Goal: Task Accomplishment & Management: Manage account settings

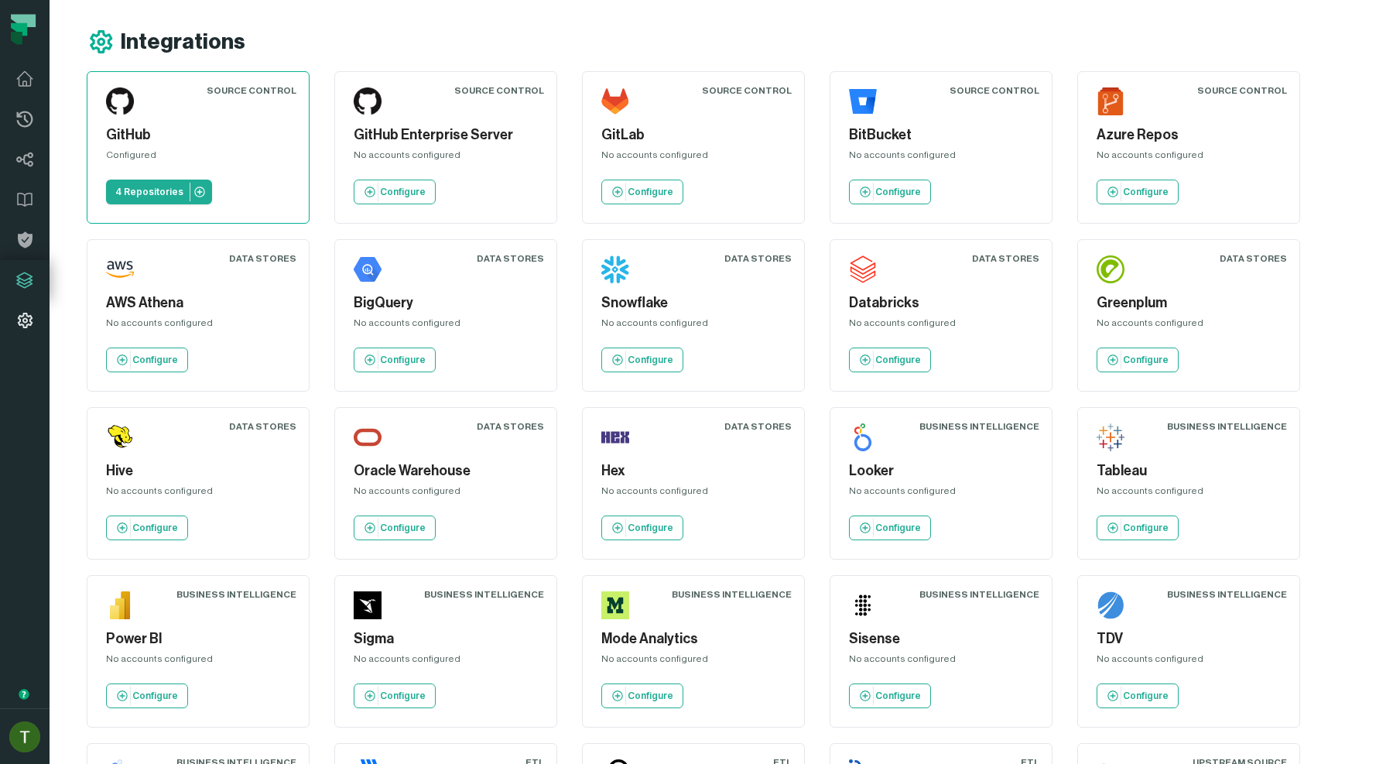
click at [32, 315] on icon at bounding box center [24, 320] width 19 height 19
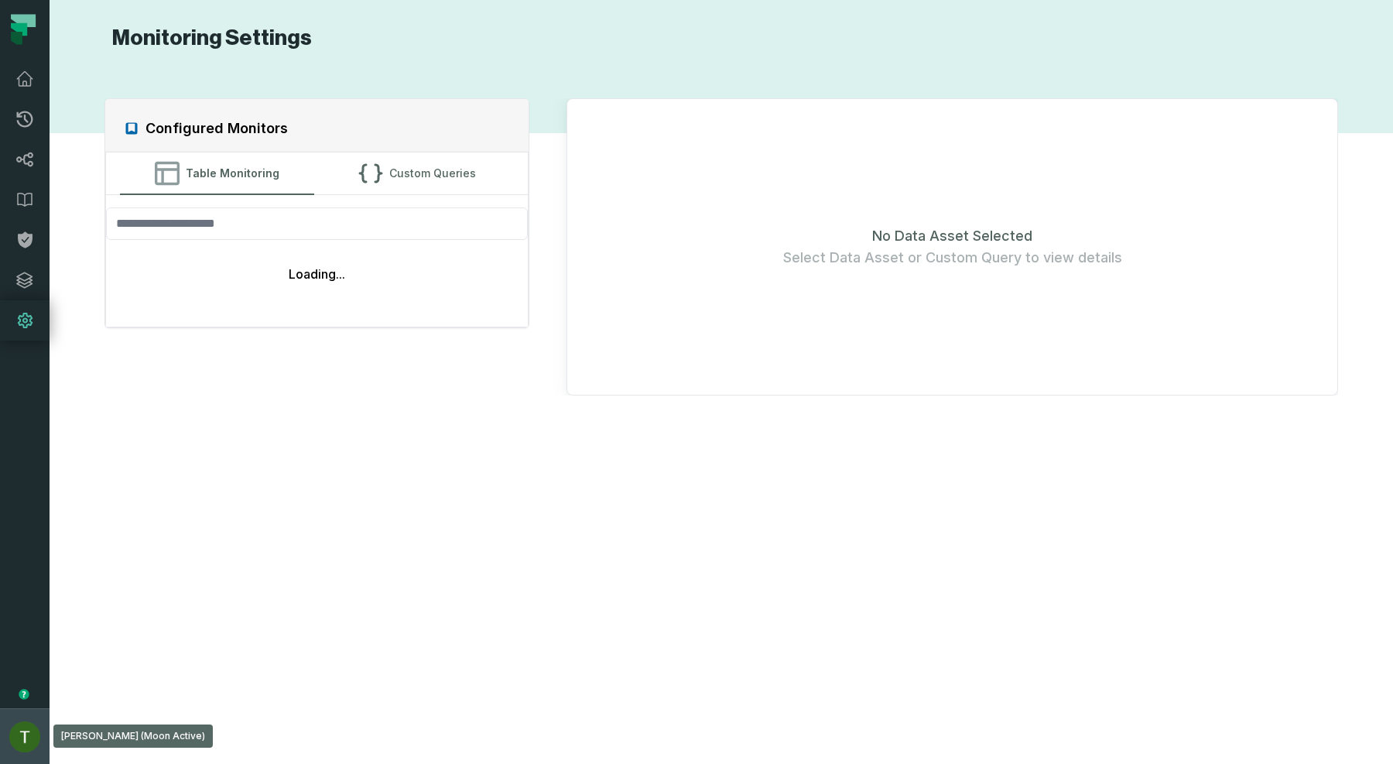
click at [11, 723] on button "Tomer Galun (Moon Active) tomer@foundational.io" at bounding box center [25, 736] width 50 height 56
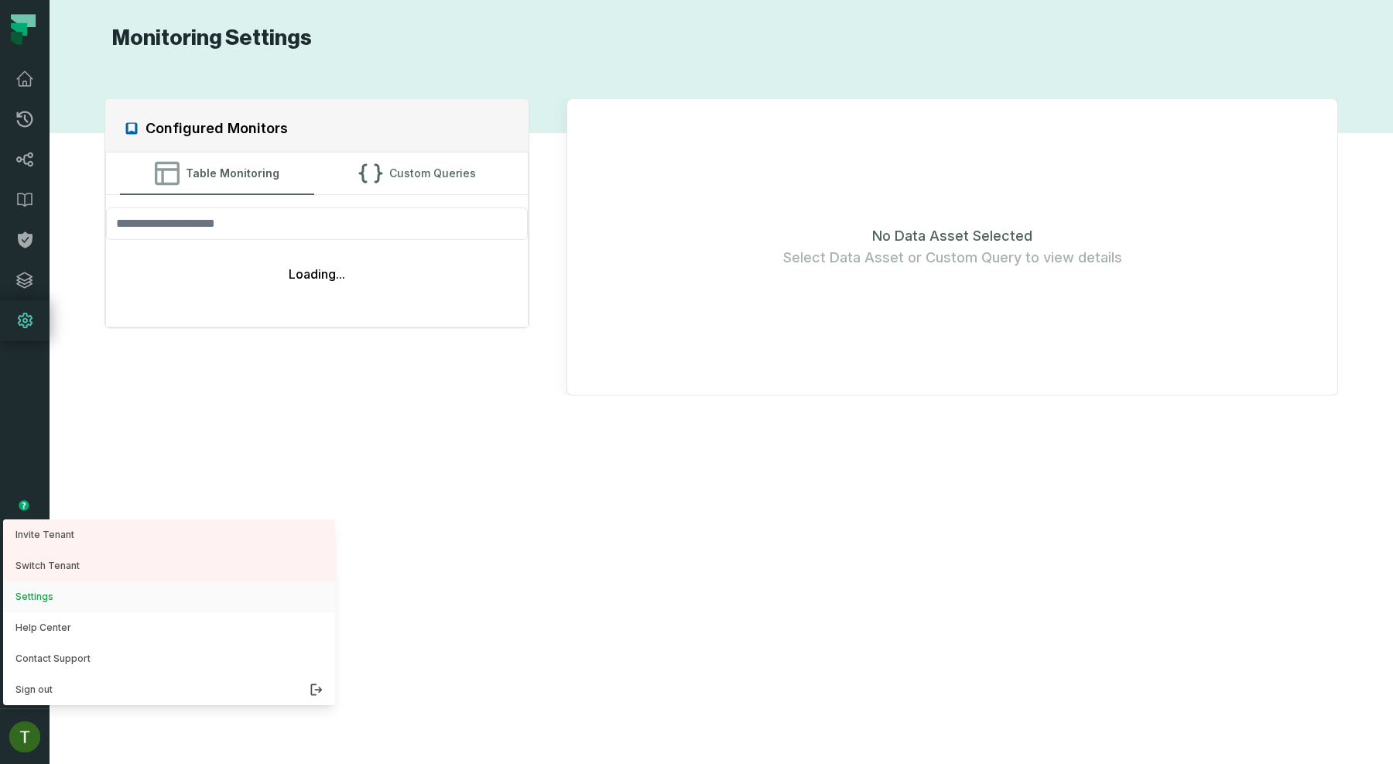
click at [44, 606] on button "Settings" at bounding box center [169, 596] width 332 height 31
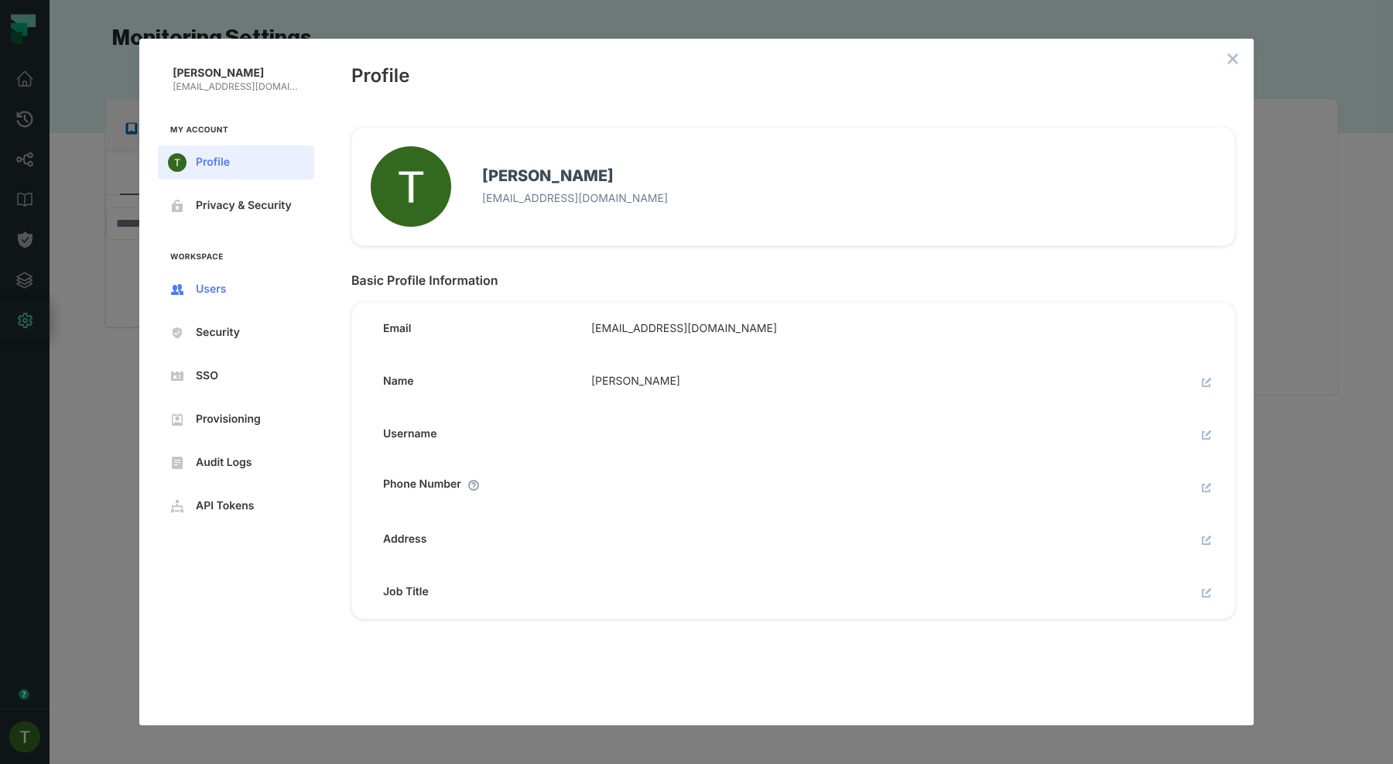
click at [246, 276] on button "Users" at bounding box center [236, 289] width 156 height 34
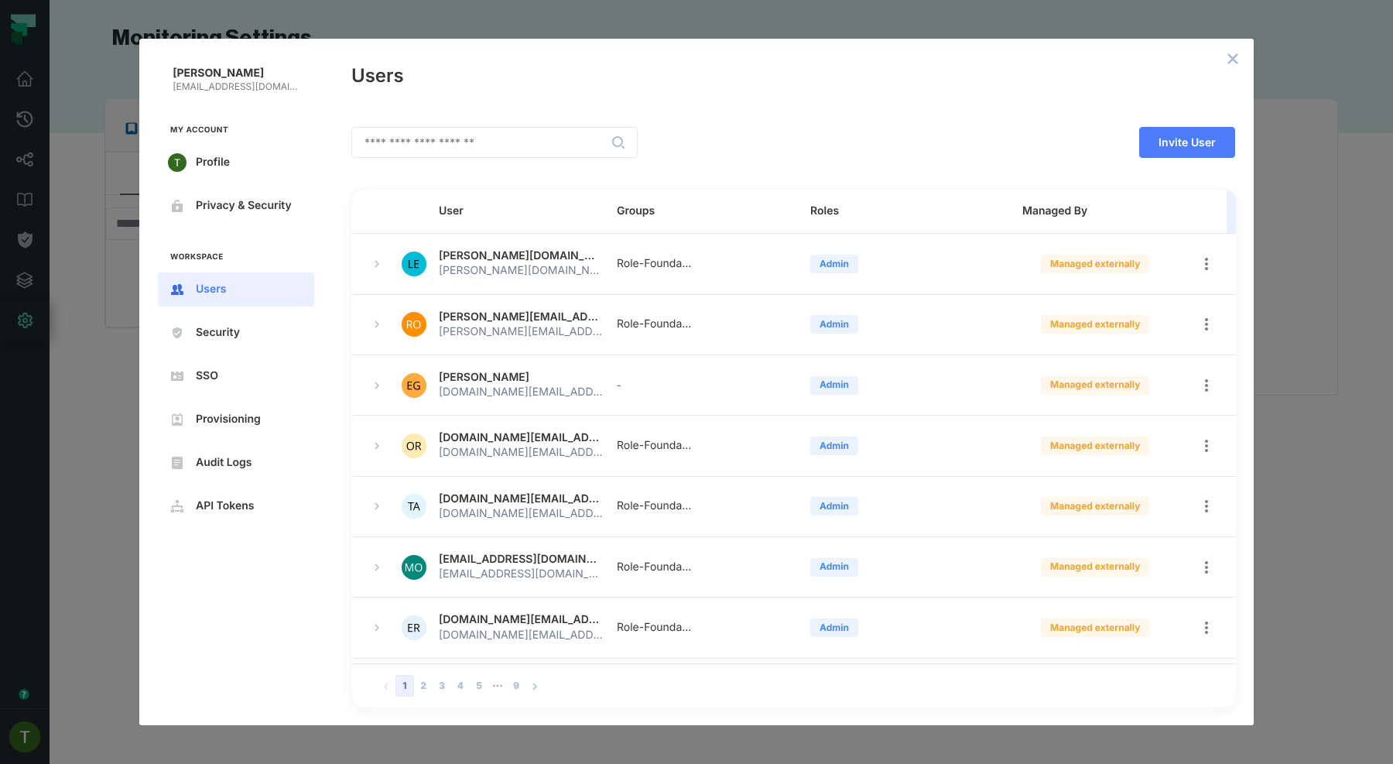
click at [46, 634] on div "Tomer Galun tomer@foundational.io My Account Profile Privacy & Security Workspa…" at bounding box center [696, 382] width 1393 height 764
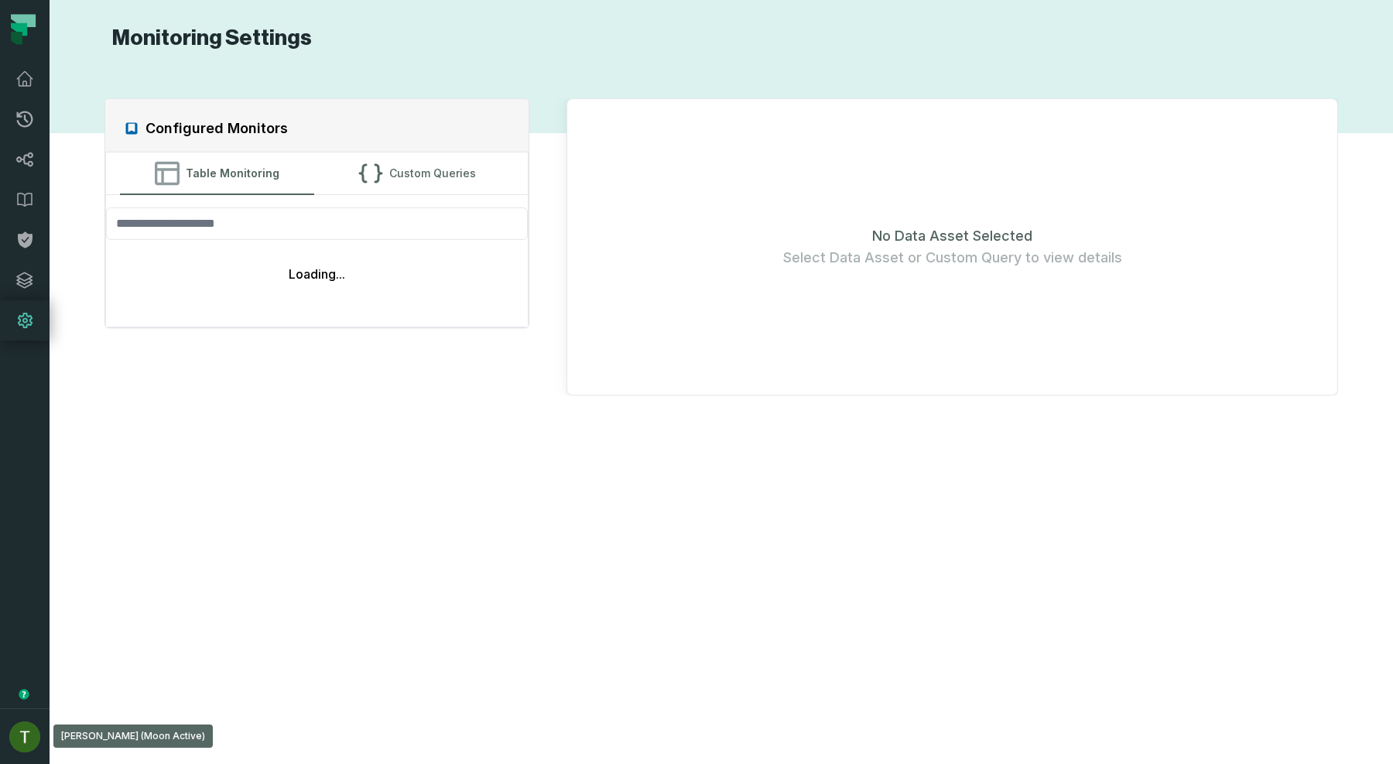
click at [56, 634] on section "Monitoring Settings Configured Monitors Table Monitoring Custom Queries Loading…" at bounding box center [721, 382] width 1343 height 764
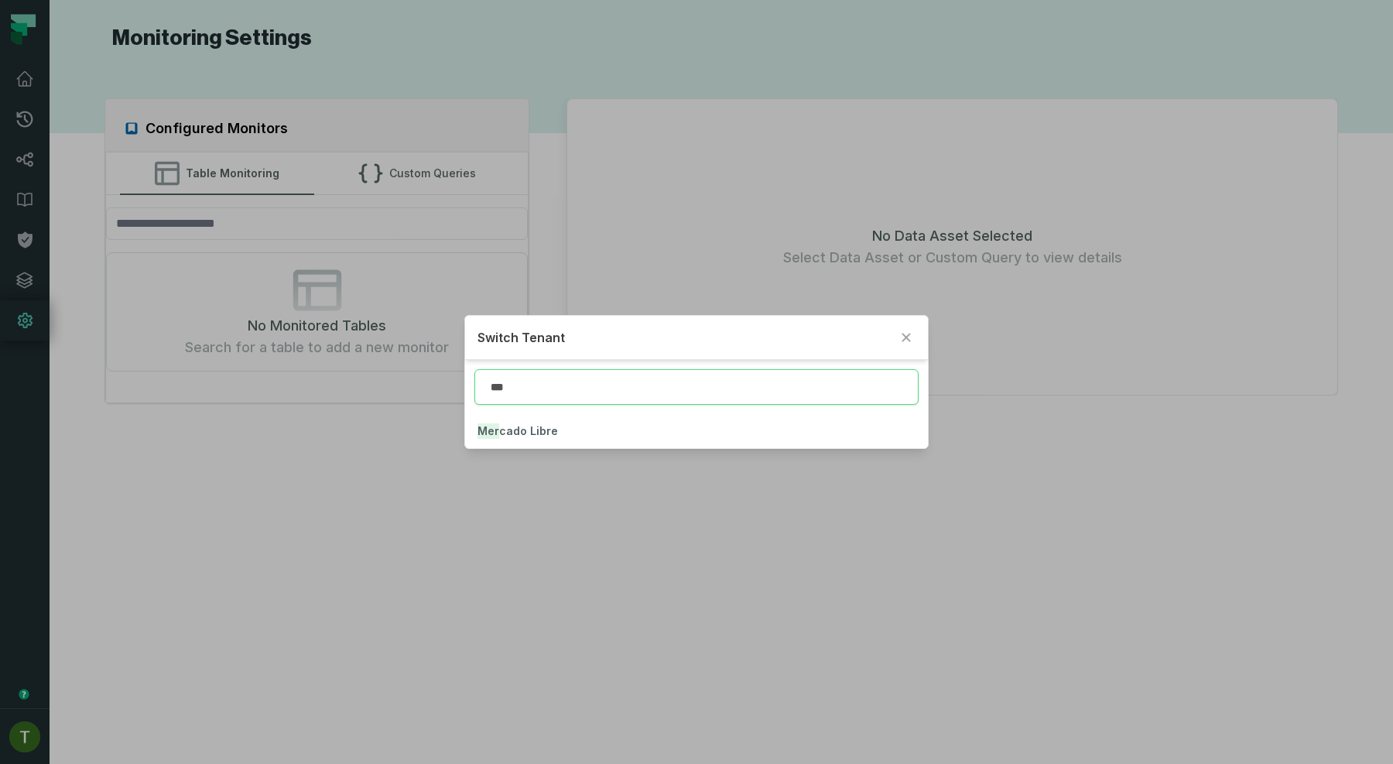
type input "***"
click button "Mer cado Libre" at bounding box center [696, 431] width 463 height 34
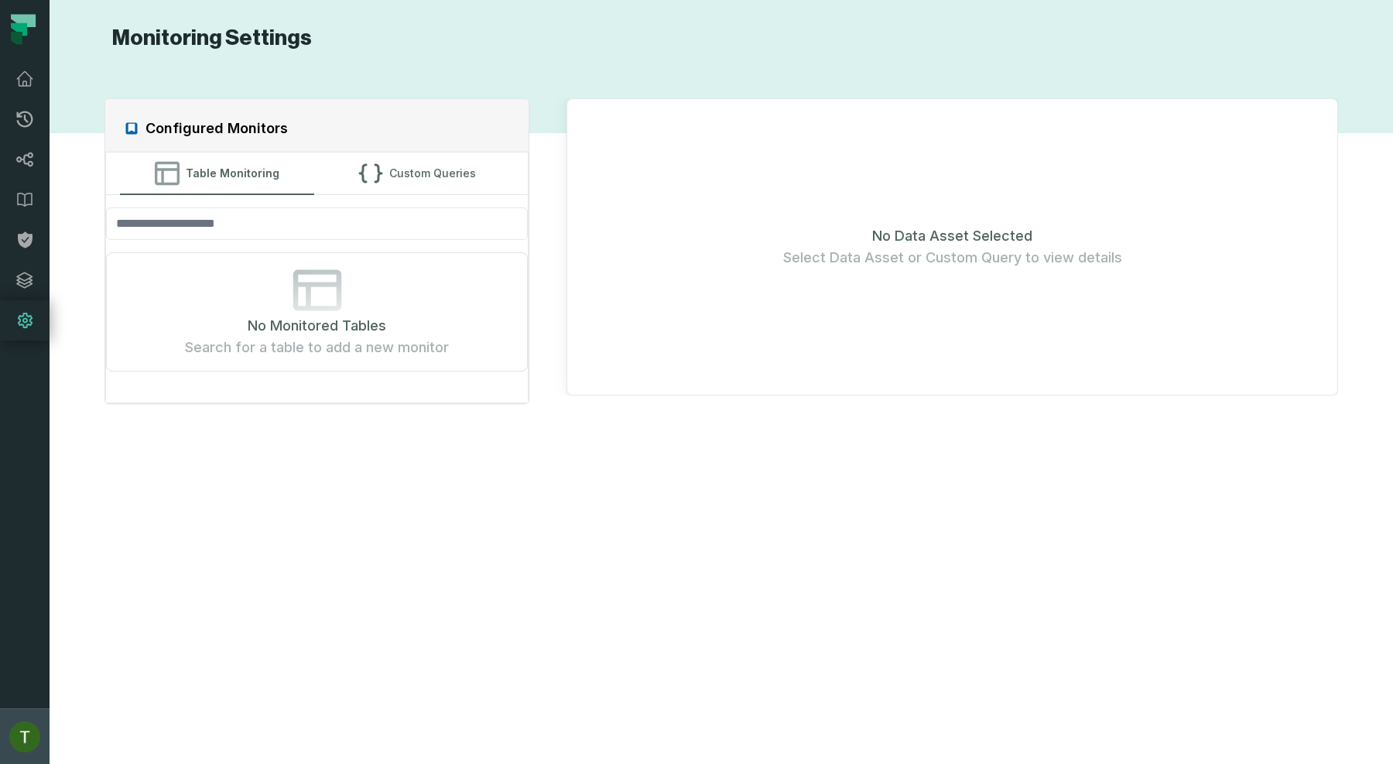
click at [13, 744] on img "button" at bounding box center [24, 736] width 31 height 31
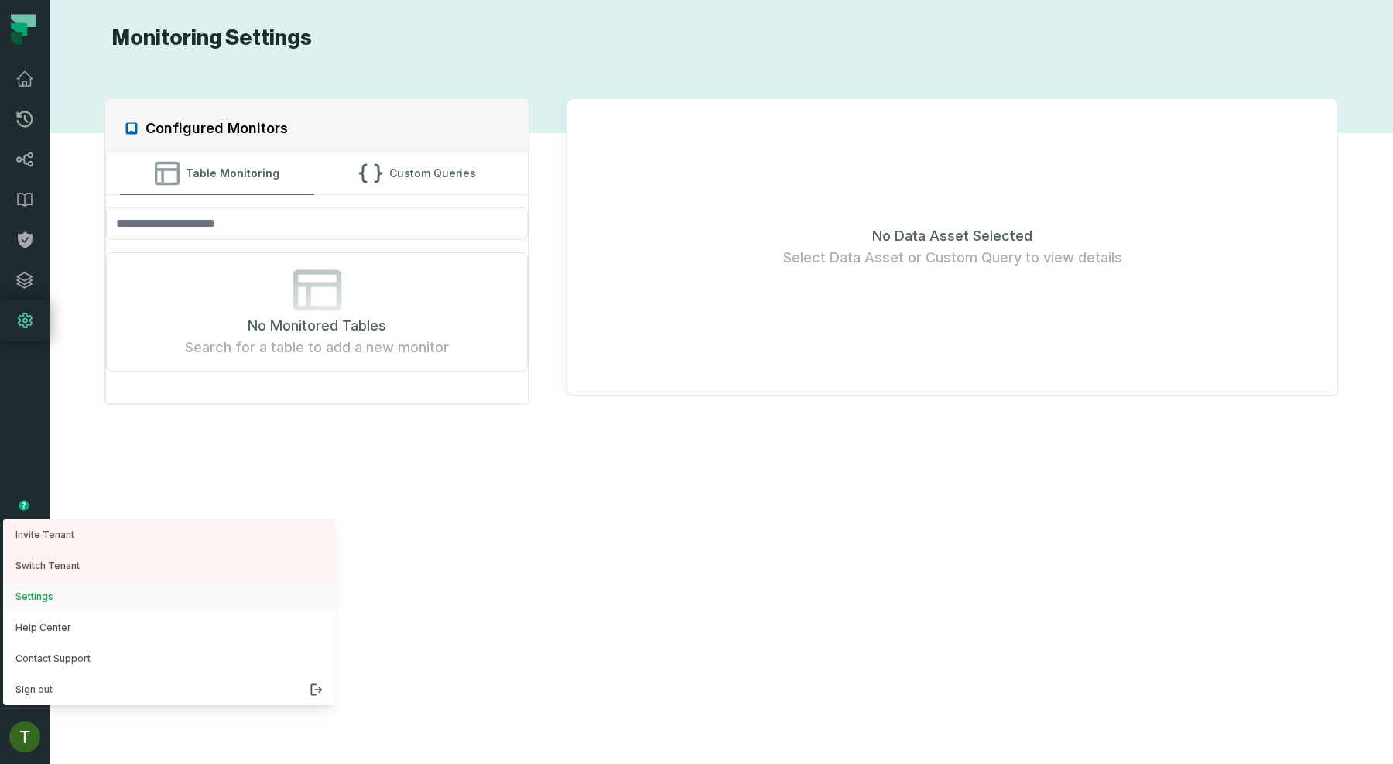
click at [58, 585] on button "Settings" at bounding box center [169, 596] width 332 height 31
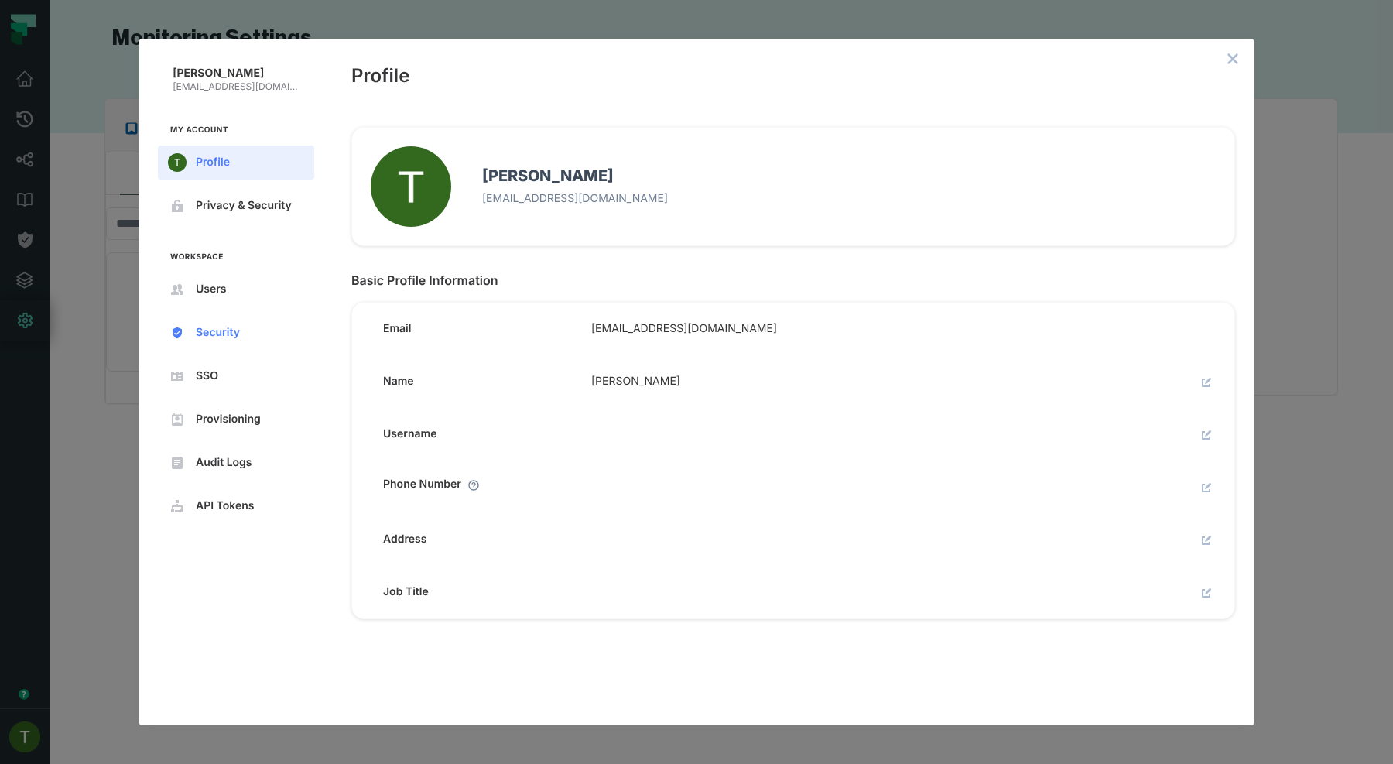
click at [228, 336] on span "Security" at bounding box center [248, 333] width 105 height 12
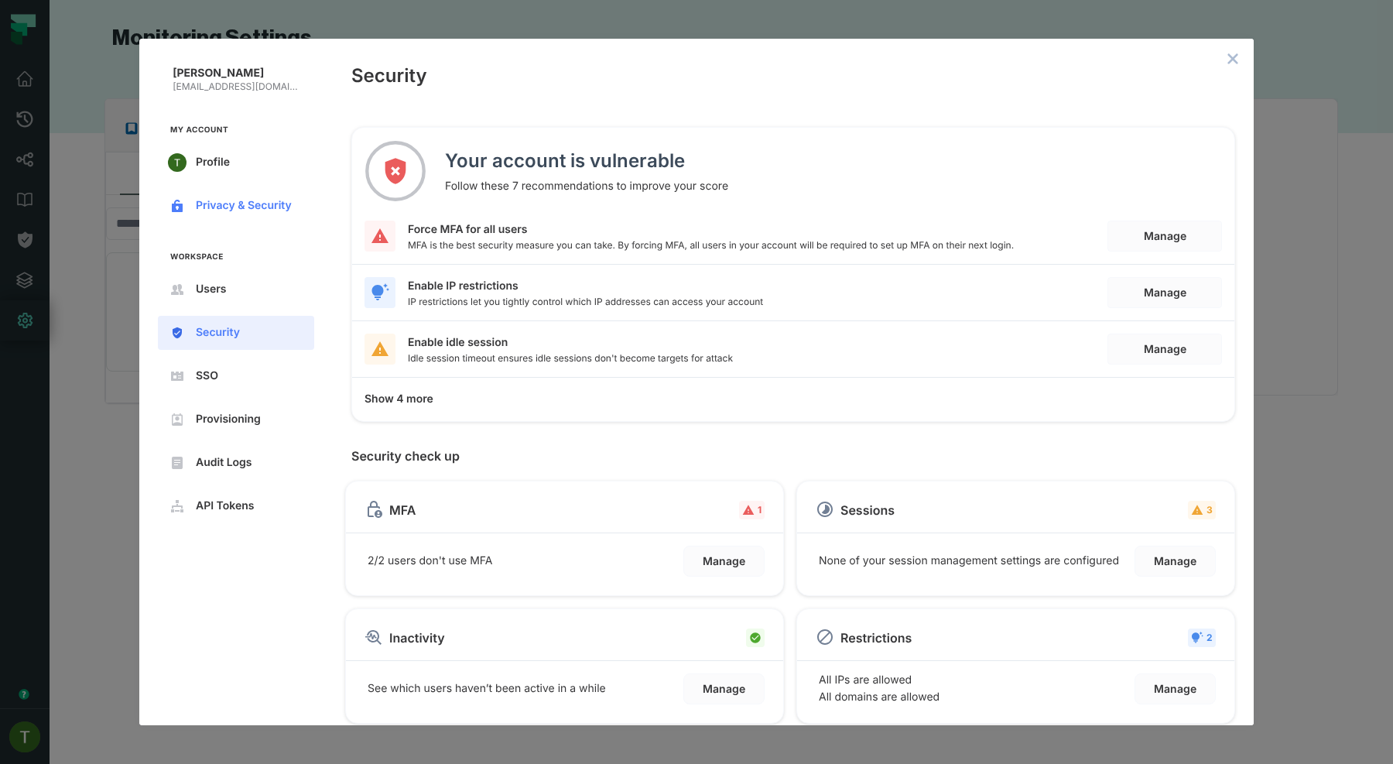
click at [229, 214] on button "Privacy & Security" at bounding box center [236, 206] width 156 height 34
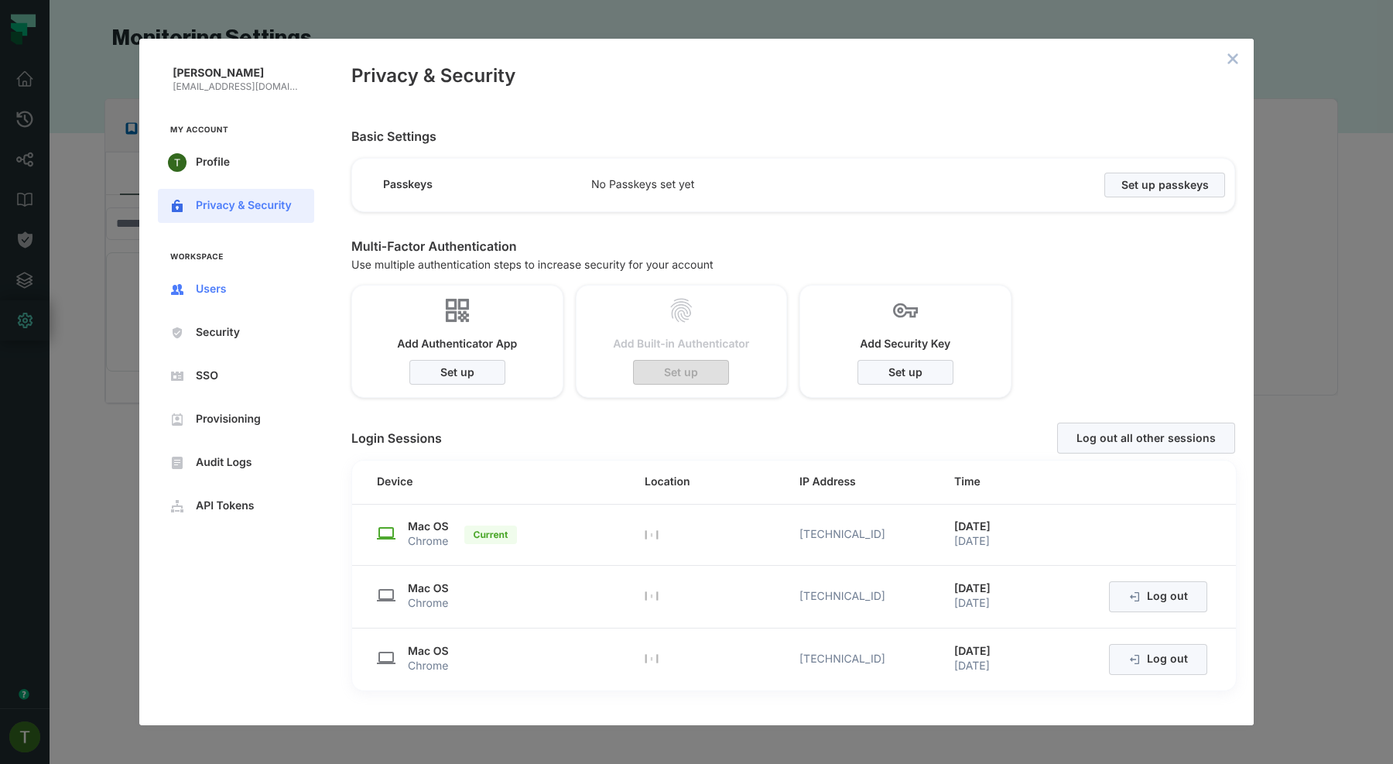
click at [224, 281] on button "Users" at bounding box center [236, 289] width 156 height 34
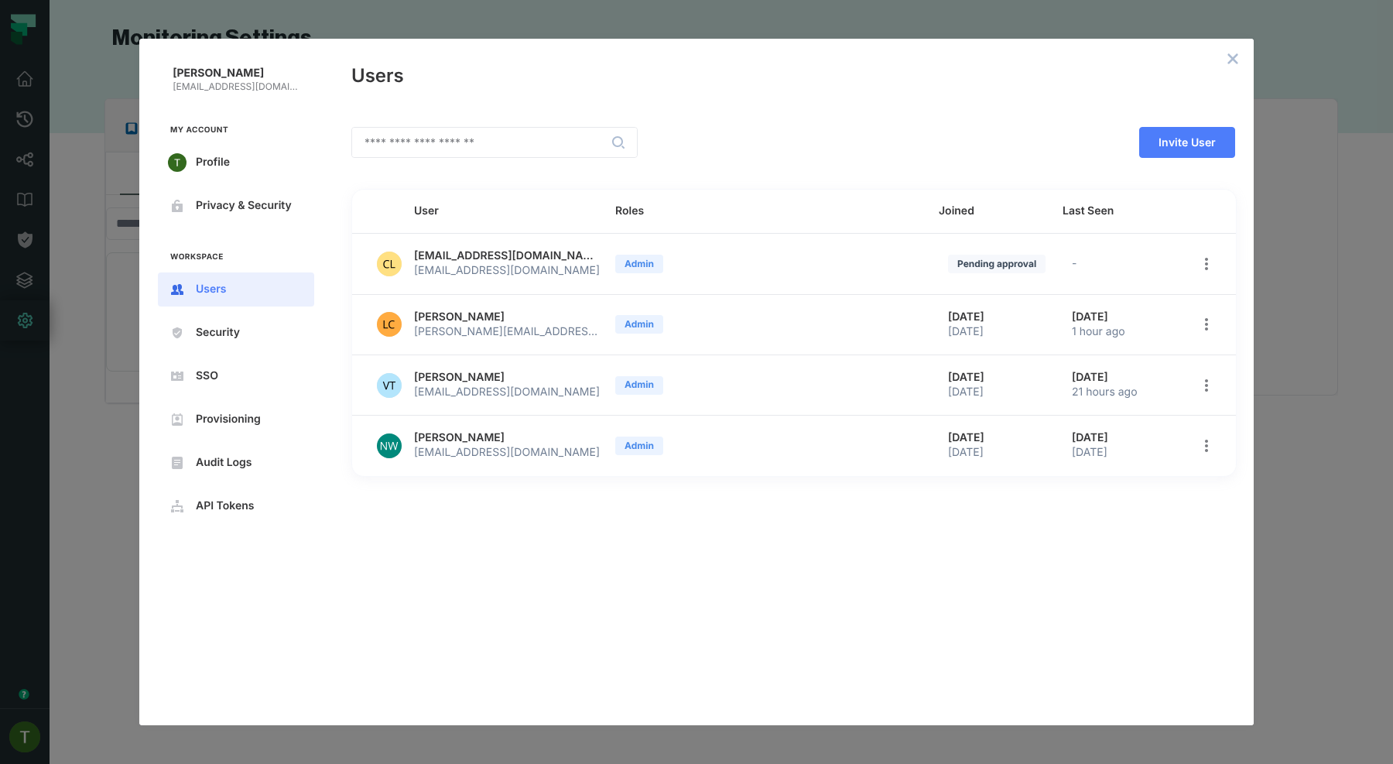
click at [1197, 261] on button "open options" at bounding box center [1207, 264] width 22 height 22
click at [1200, 258] on div at bounding box center [696, 382] width 1393 height 764
click at [1201, 266] on icon "open options" at bounding box center [1206, 264] width 12 height 12
click at [1204, 260] on div at bounding box center [696, 382] width 1393 height 764
click at [1204, 260] on icon "open options" at bounding box center [1206, 264] width 12 height 12
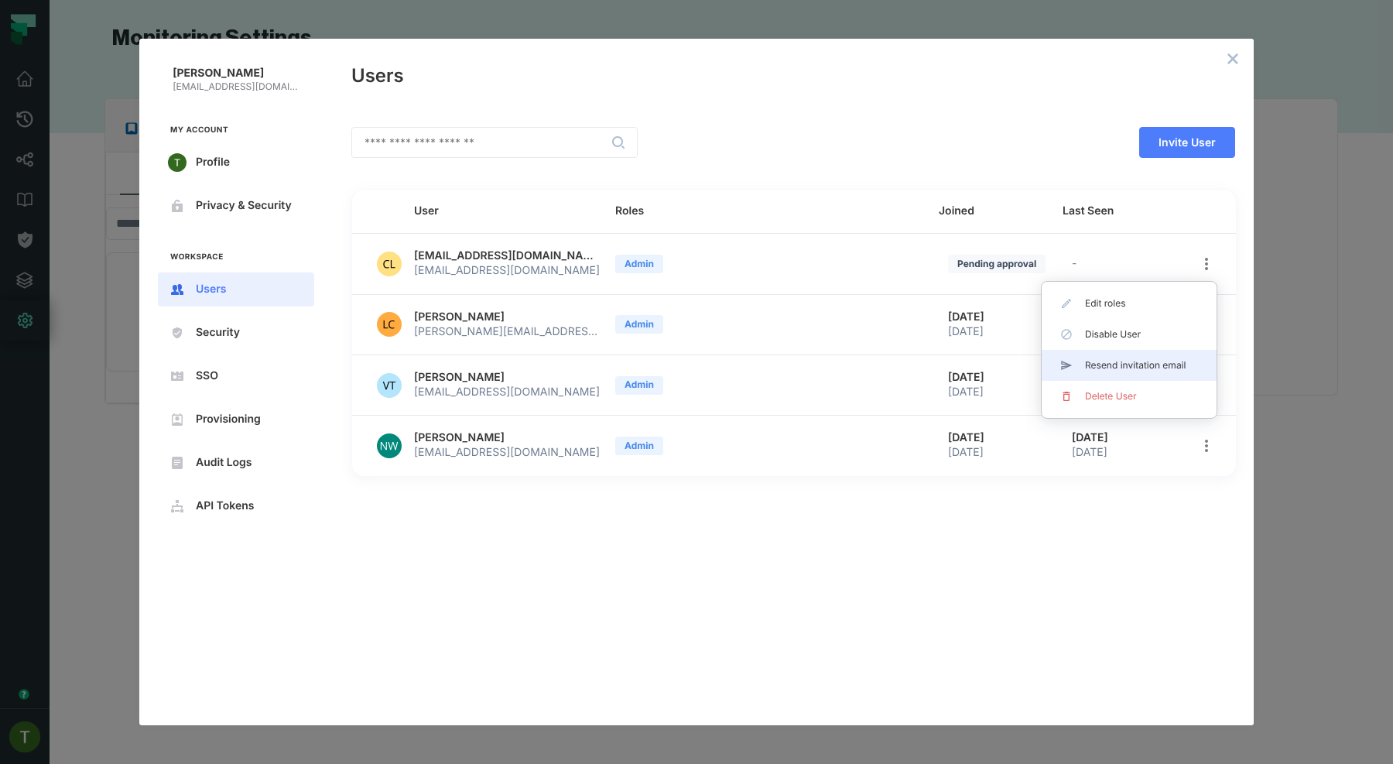
click at [1087, 371] on span "Resend invitation email" at bounding box center [1135, 365] width 101 height 12
click at [1187, 152] on button "Invite User" at bounding box center [1187, 142] width 96 height 31
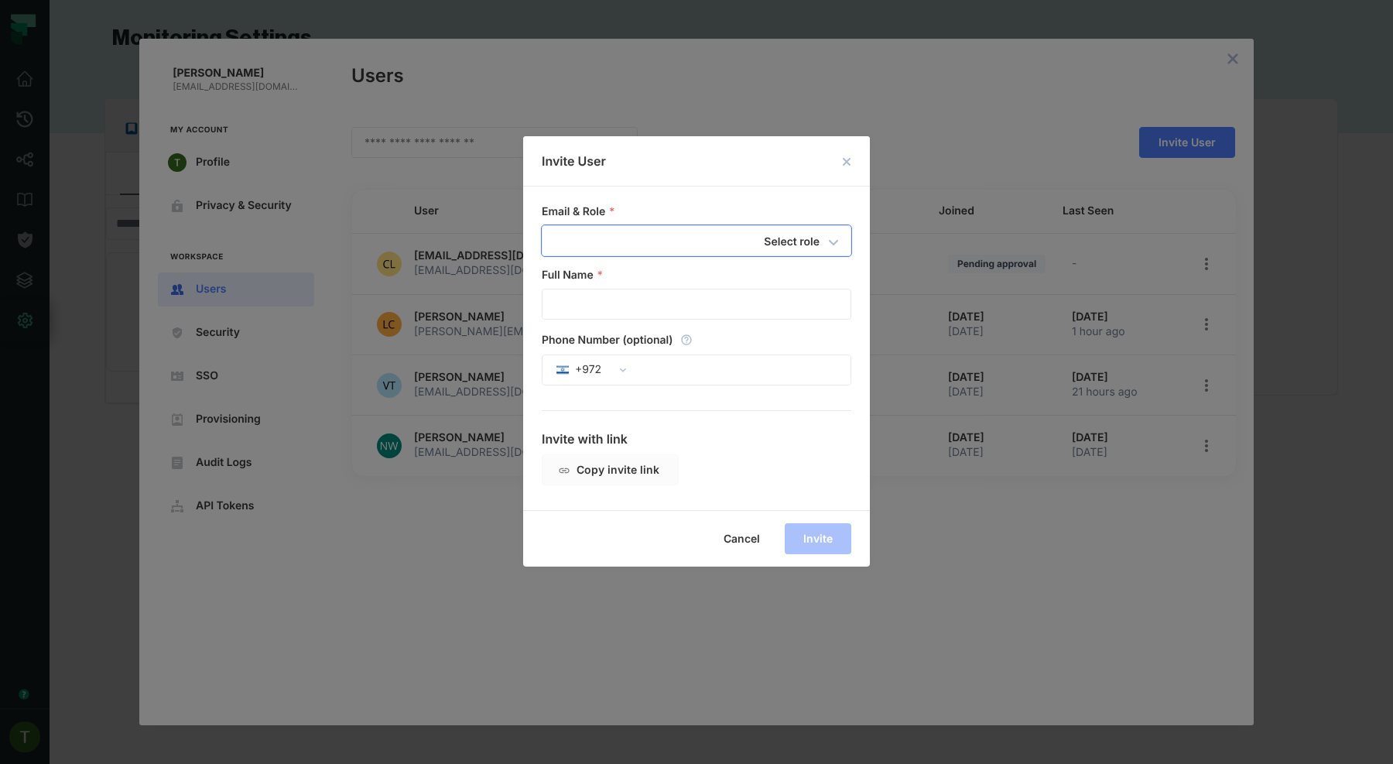
click at [849, 156] on h2 "Invite User" at bounding box center [696, 161] width 347 height 50
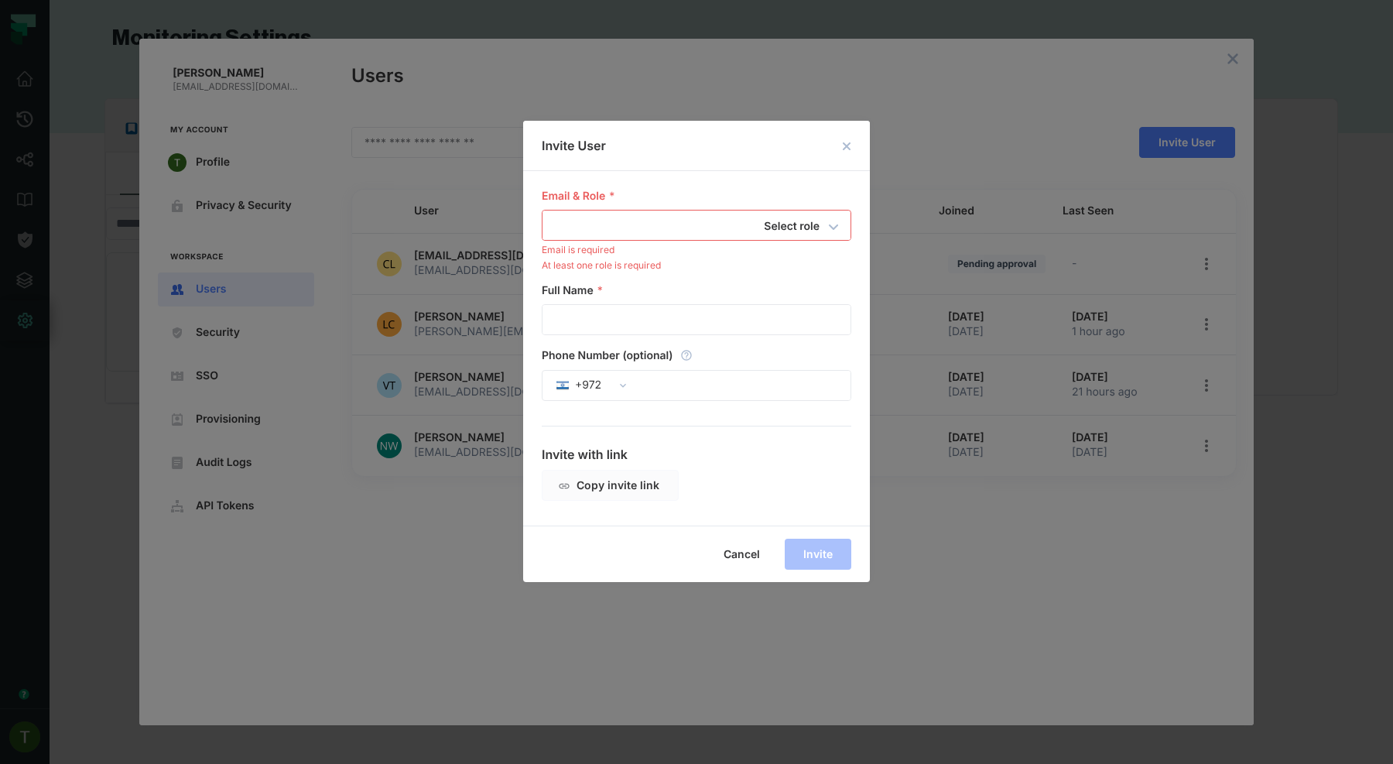
click at [850, 158] on h2 "Invite User" at bounding box center [696, 146] width 347 height 50
click at [850, 153] on button "close dialog" at bounding box center [846, 146] width 19 height 19
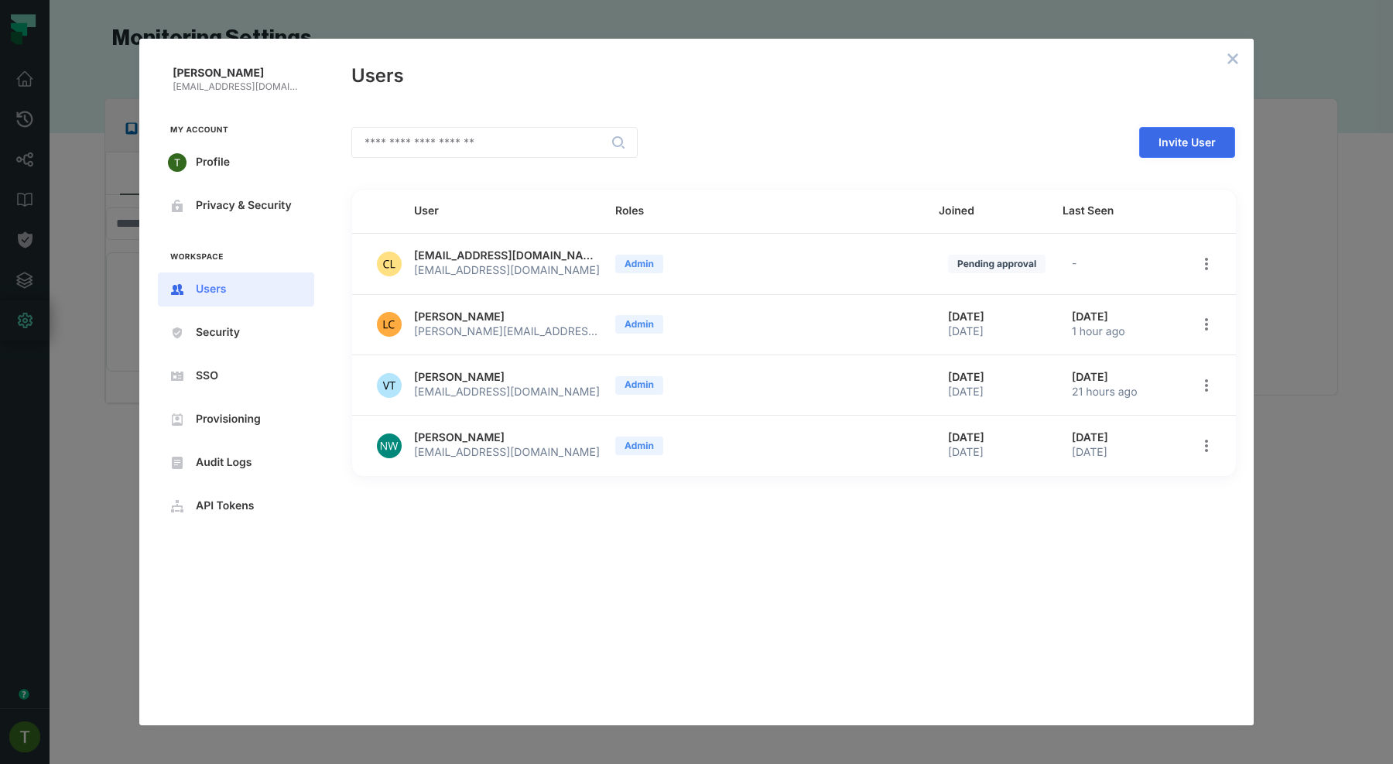
click at [0, 0] on span "Invite User" at bounding box center [0, 0] width 0 height 0
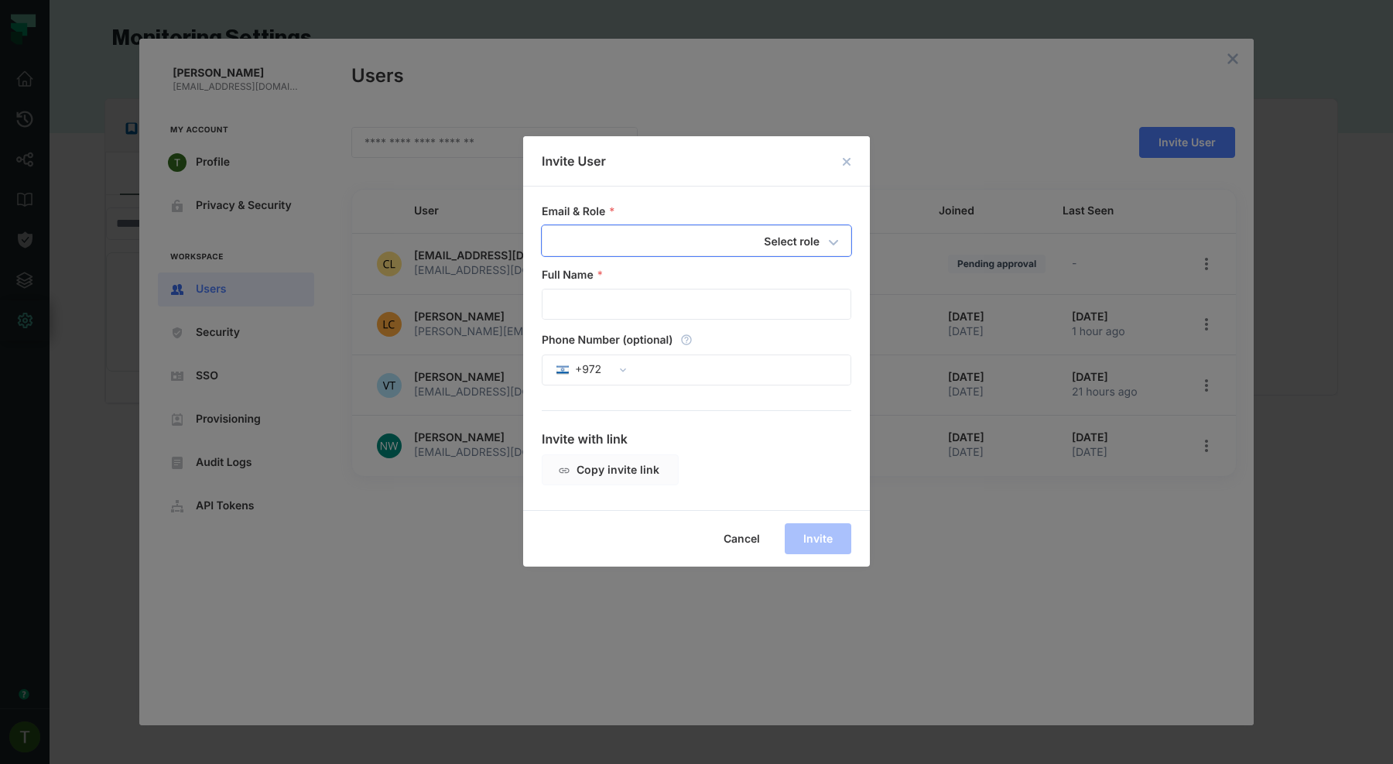
click at [850, 155] on h2 "Invite User" at bounding box center [696, 161] width 347 height 50
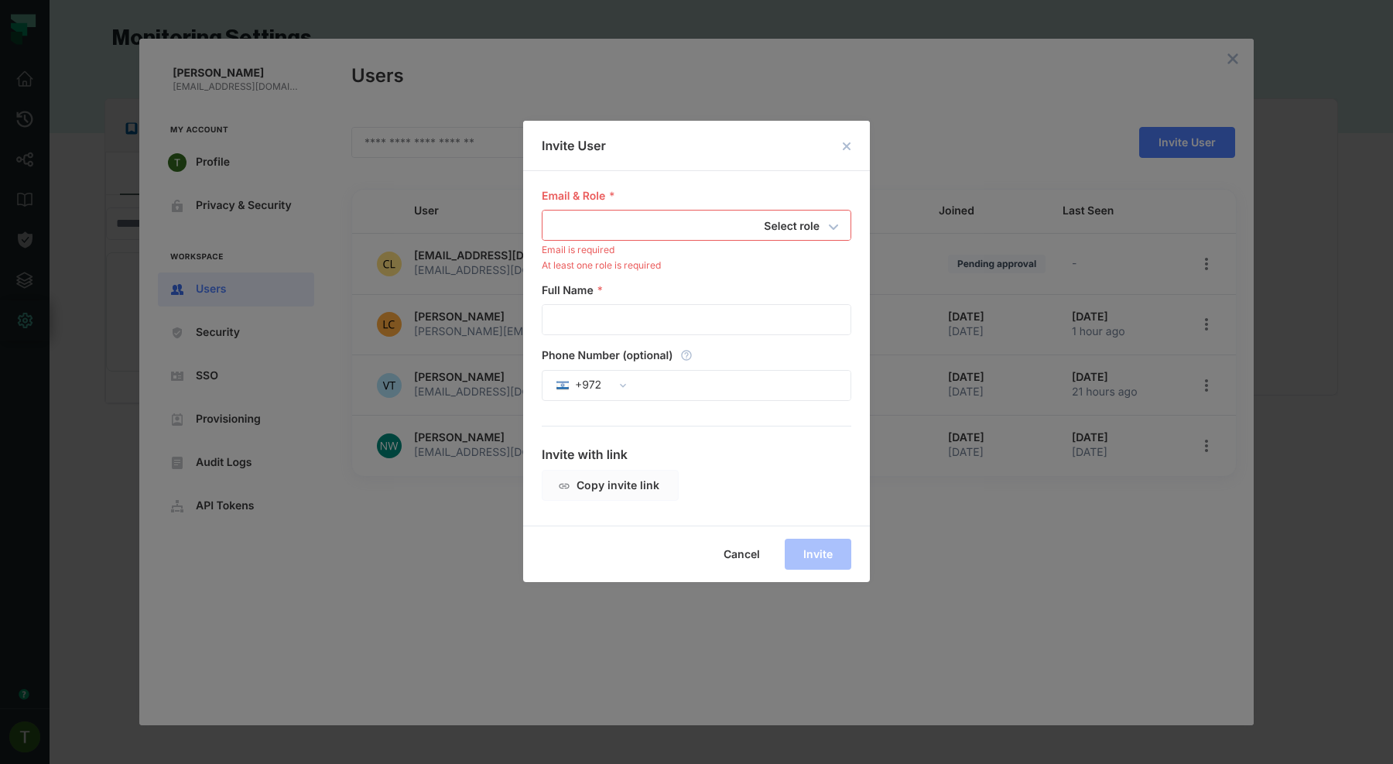
click at [851, 145] on button "close dialog" at bounding box center [846, 146] width 19 height 19
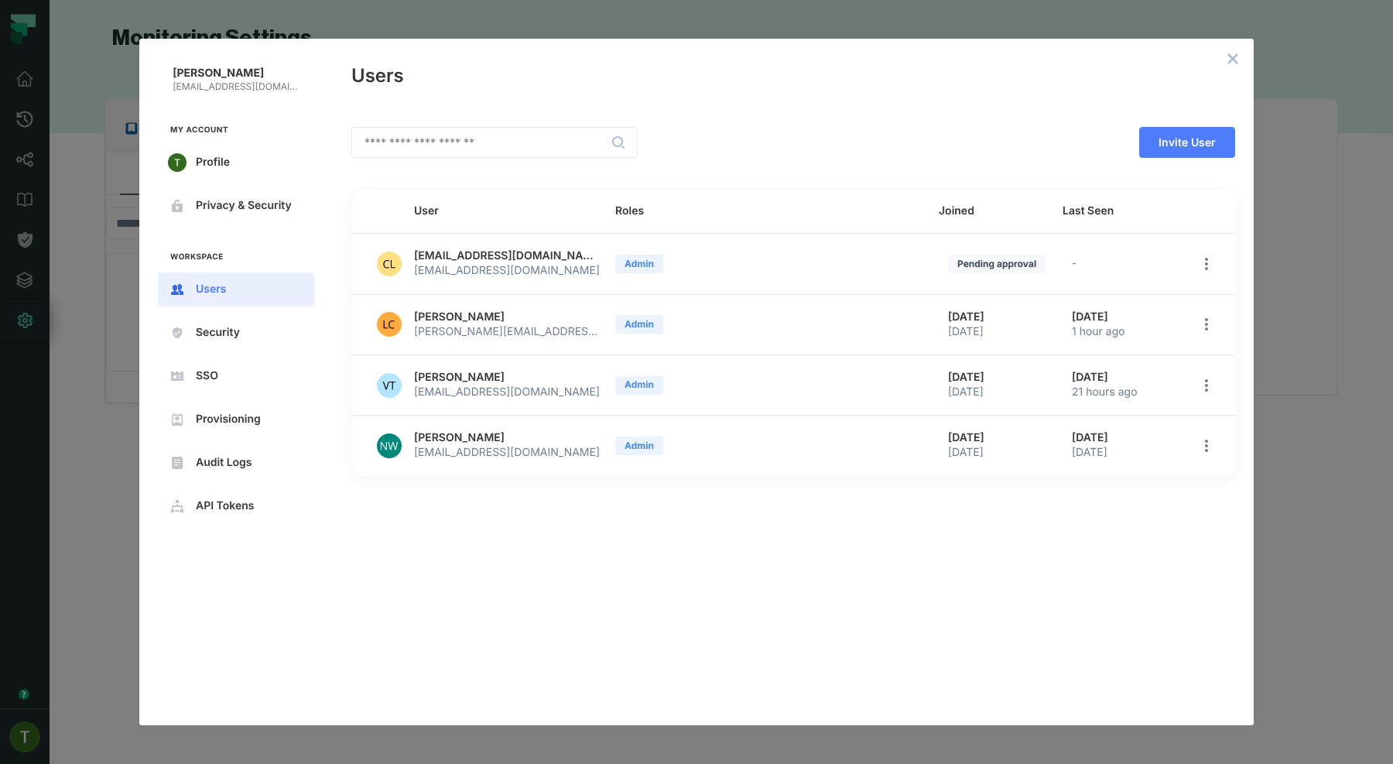
click at [233, 76] on p "[PERSON_NAME]" at bounding box center [237, 74] width 129 height 14
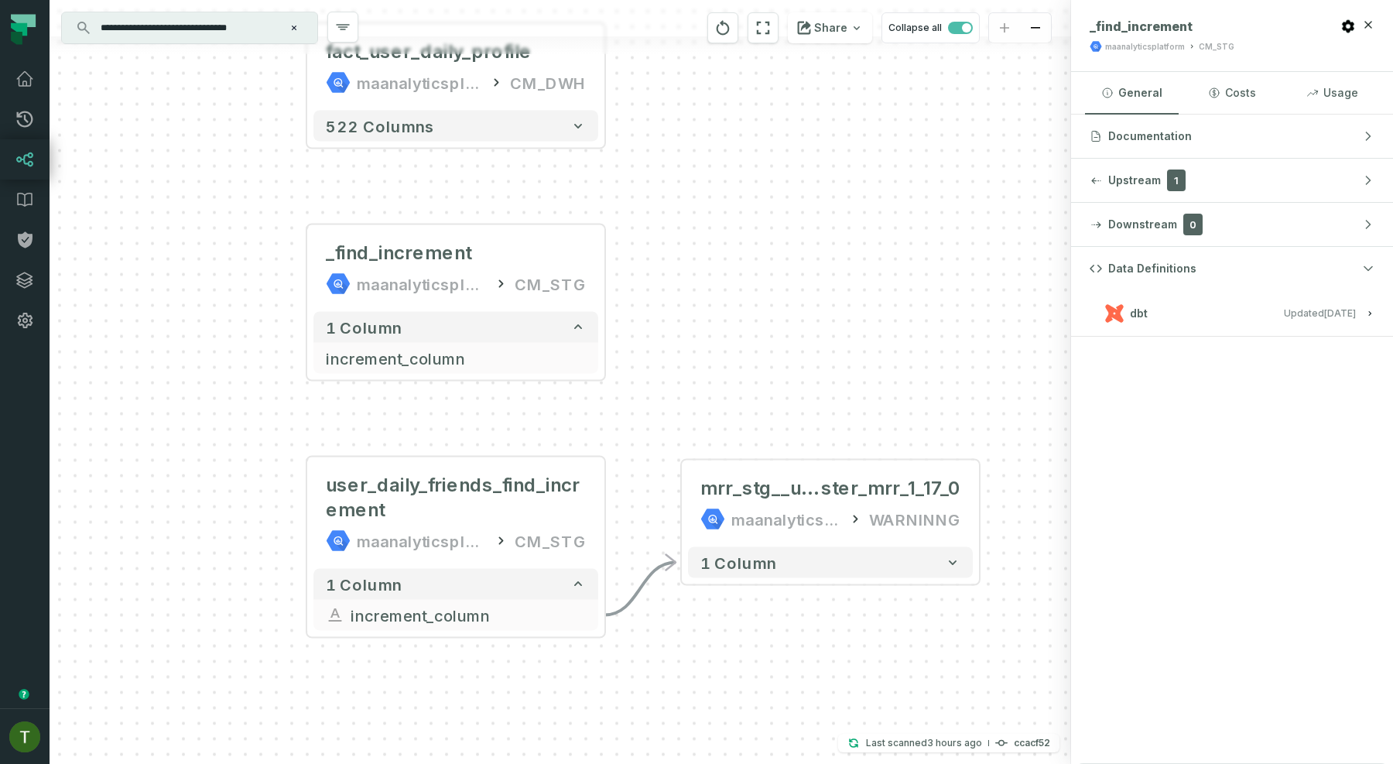
drag, startPoint x: 932, startPoint y: 362, endPoint x: 698, endPoint y: 289, distance: 245.0
click at [698, 289] on div "- mrr_stg__user_daily_friends_increment_dbt_coin_ma ster_mrr_1_17_0 maanalytics…" at bounding box center [560, 382] width 1021 height 764
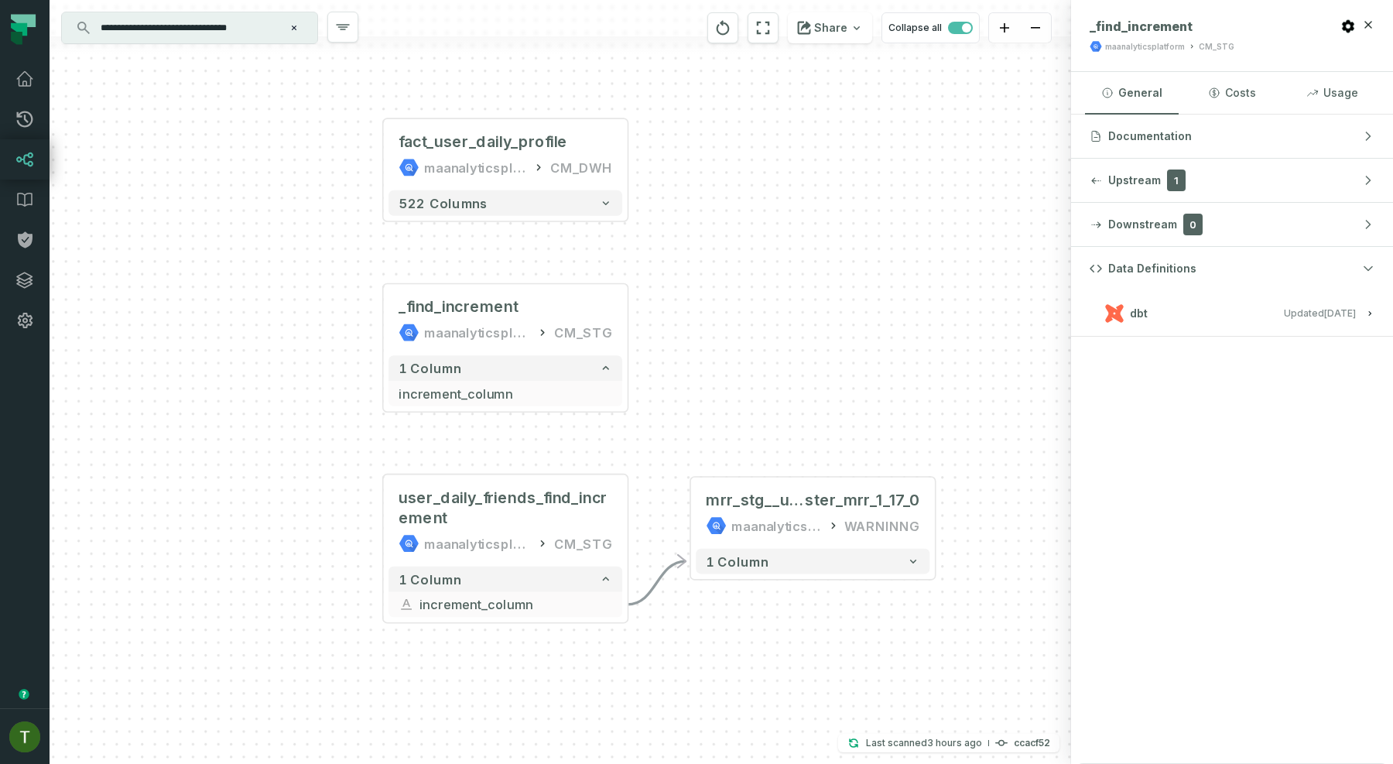
drag, startPoint x: 684, startPoint y: 272, endPoint x: 702, endPoint y: 426, distance: 155.0
click at [702, 426] on div "- mrr_stg__user_daily_friends_increment_dbt_coin_ma ster_mrr_1_17_0 maanalytics…" at bounding box center [560, 382] width 1021 height 764
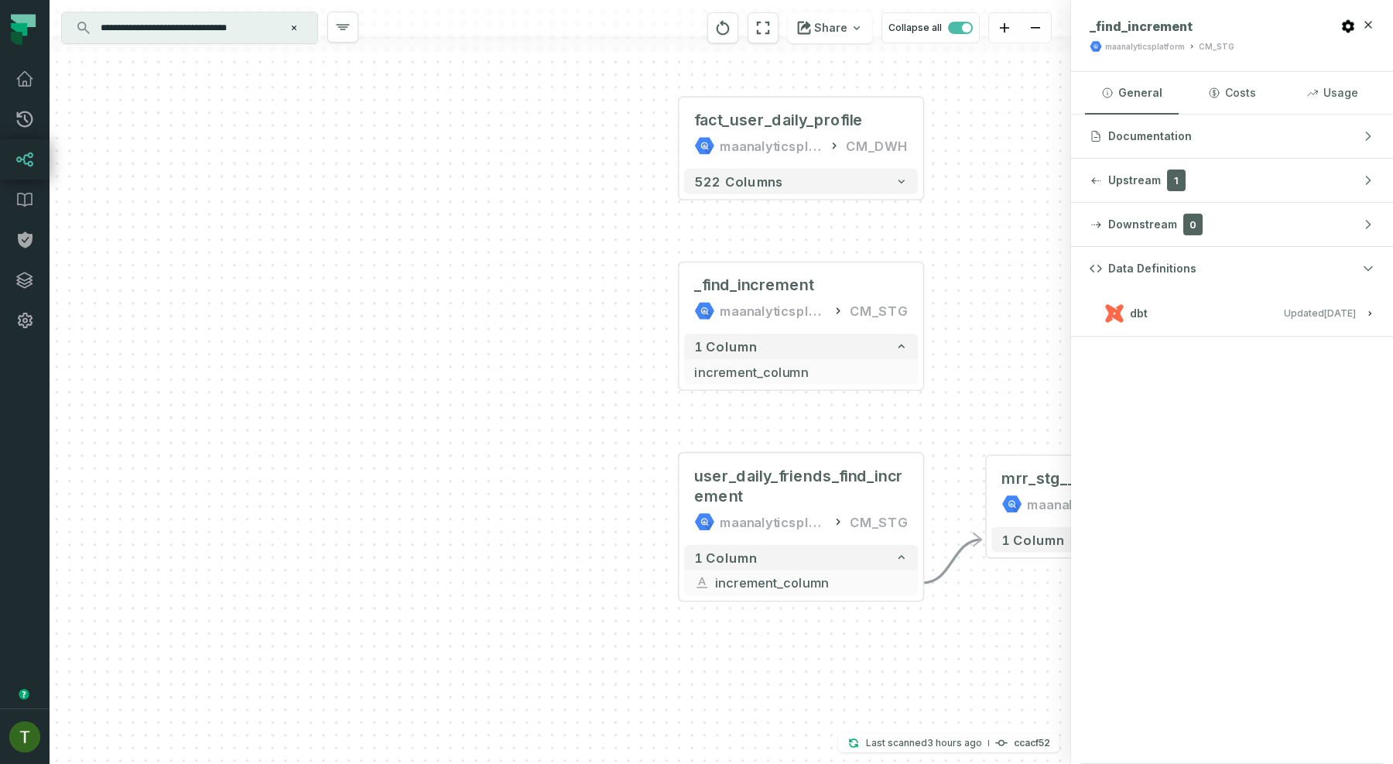
drag, startPoint x: 686, startPoint y: 419, endPoint x: 970, endPoint y: 292, distance: 311.0
click at [970, 292] on div "- mrr_stg__user_daily_friends_increment_dbt_coin_ma ster_mrr_1_17_0 maanalytics…" at bounding box center [560, 382] width 1021 height 764
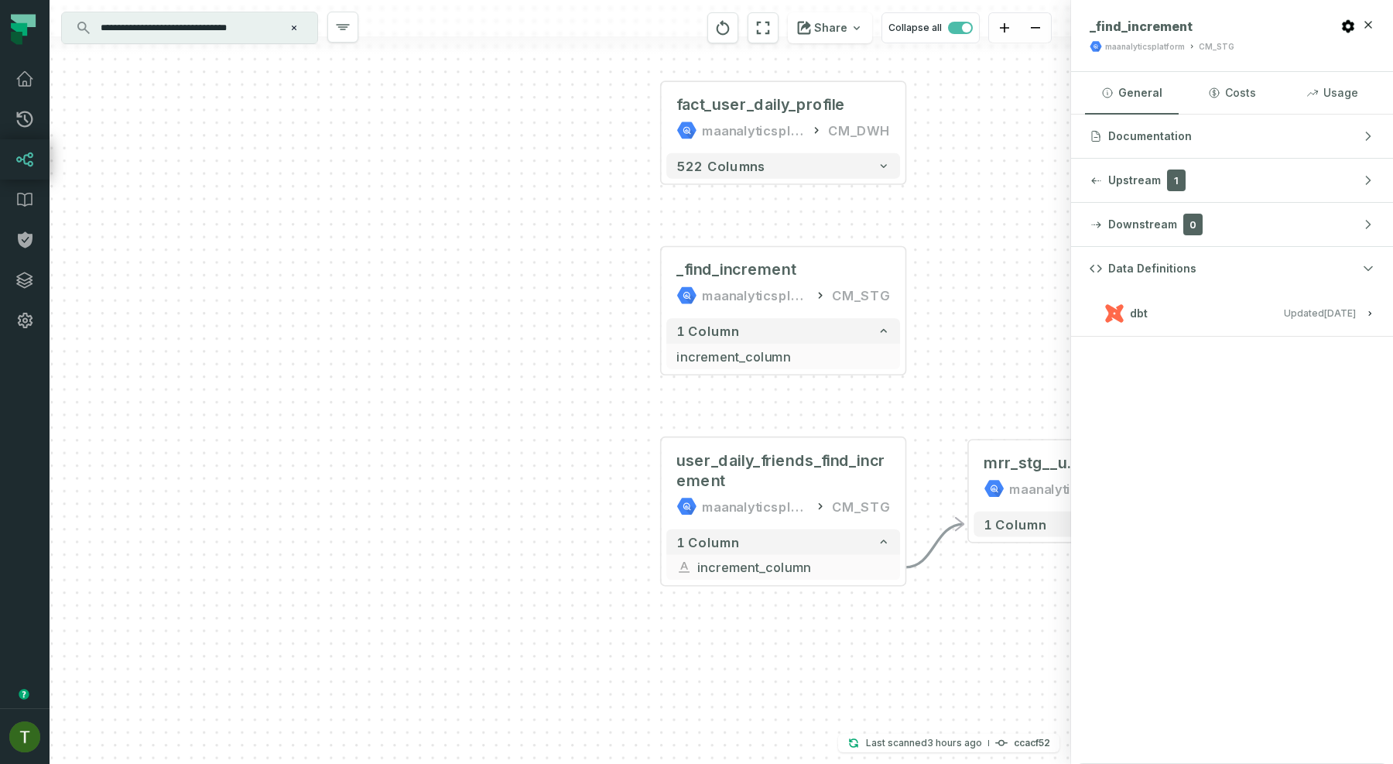
drag, startPoint x: 970, startPoint y: 292, endPoint x: 933, endPoint y: 277, distance: 40.2
click at [933, 277] on div "- mrr_stg__user_daily_friends_increment_dbt_coin_ma ster_mrr_1_17_0 maanalytics…" at bounding box center [560, 382] width 1021 height 764
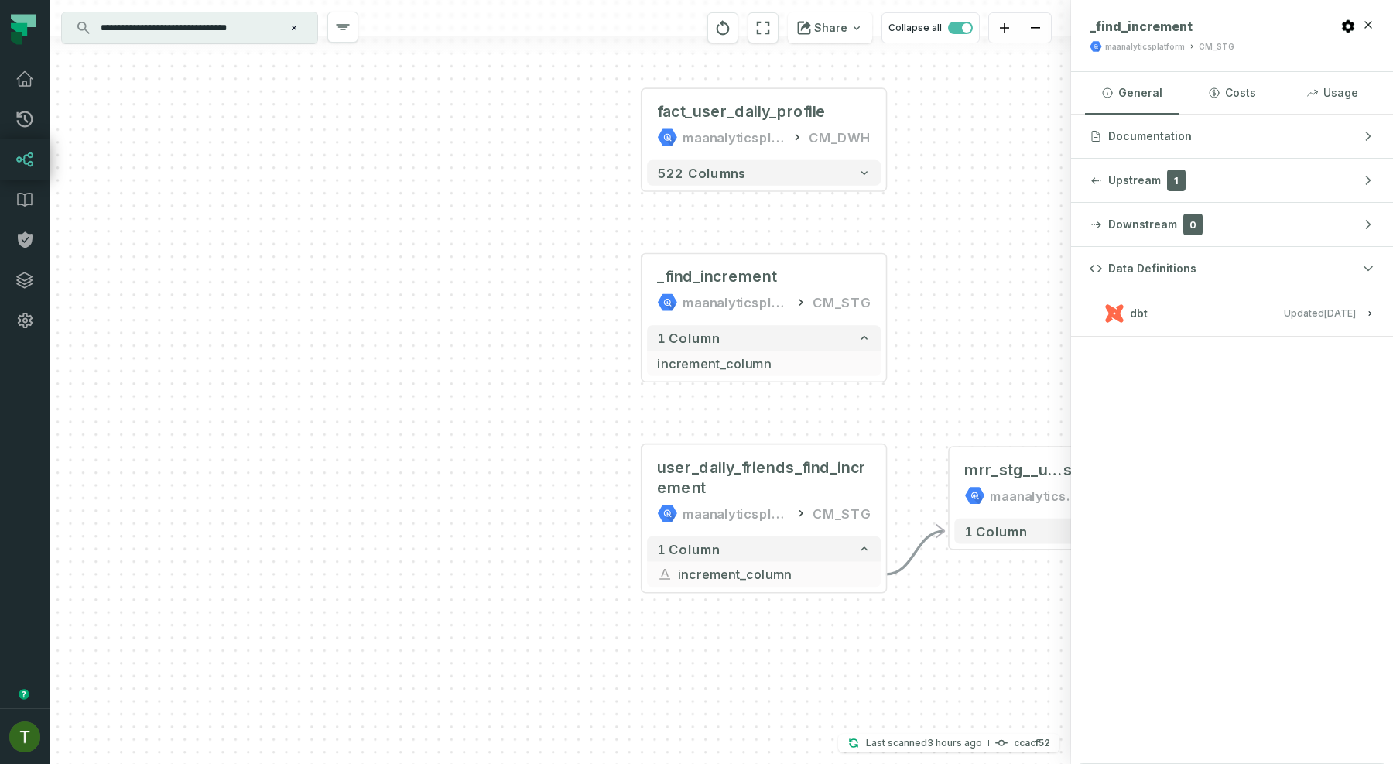
click at [922, 311] on div "- mrr_stg__user_daily_friends_increment_dbt_coin_ma ster_mrr_1_17_0 maanalytics…" at bounding box center [560, 382] width 1021 height 764
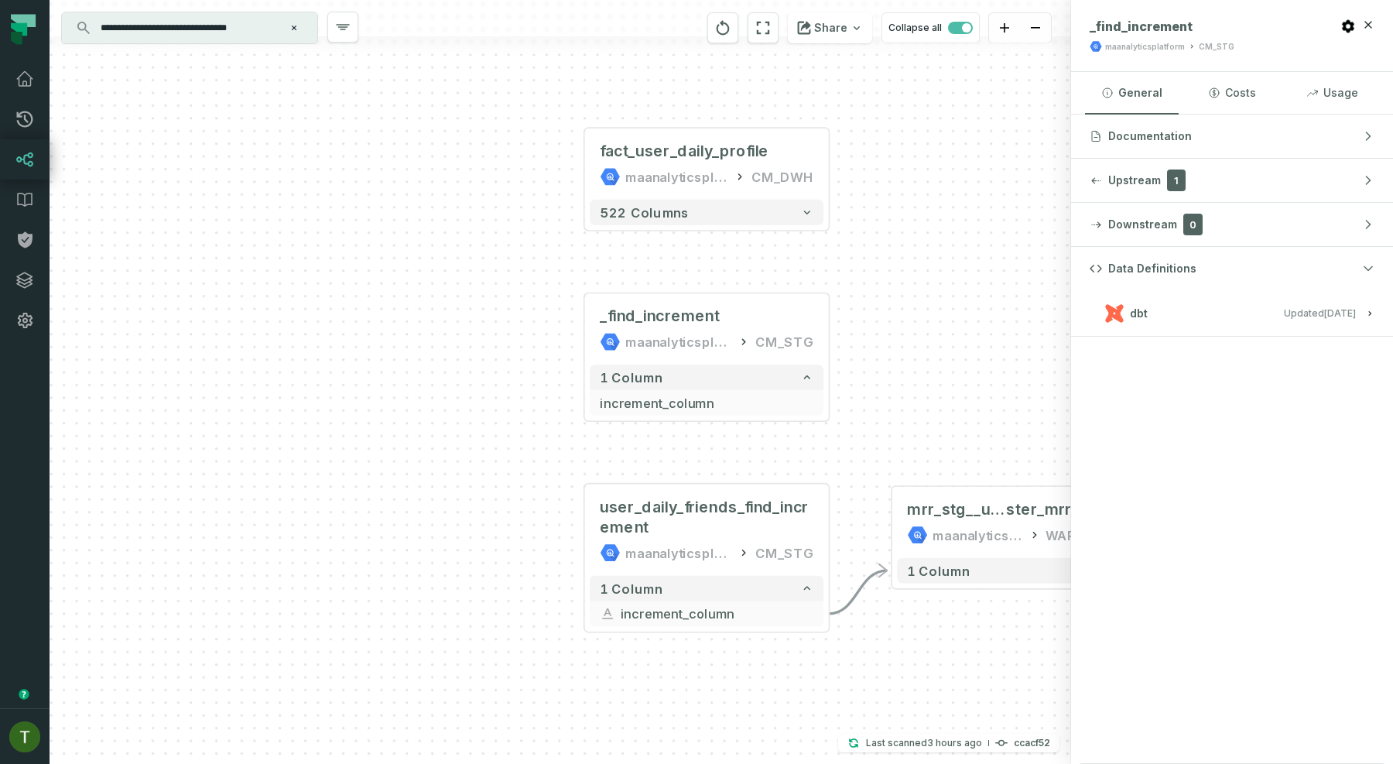
drag, startPoint x: 982, startPoint y: 363, endPoint x: 944, endPoint y: 411, distance: 61.1
click at [944, 411] on div "- mrr_stg__user_daily_friends_increment_dbt_coin_ma ster_mrr_1_17_0 maanalytics…" at bounding box center [560, 382] width 1021 height 764
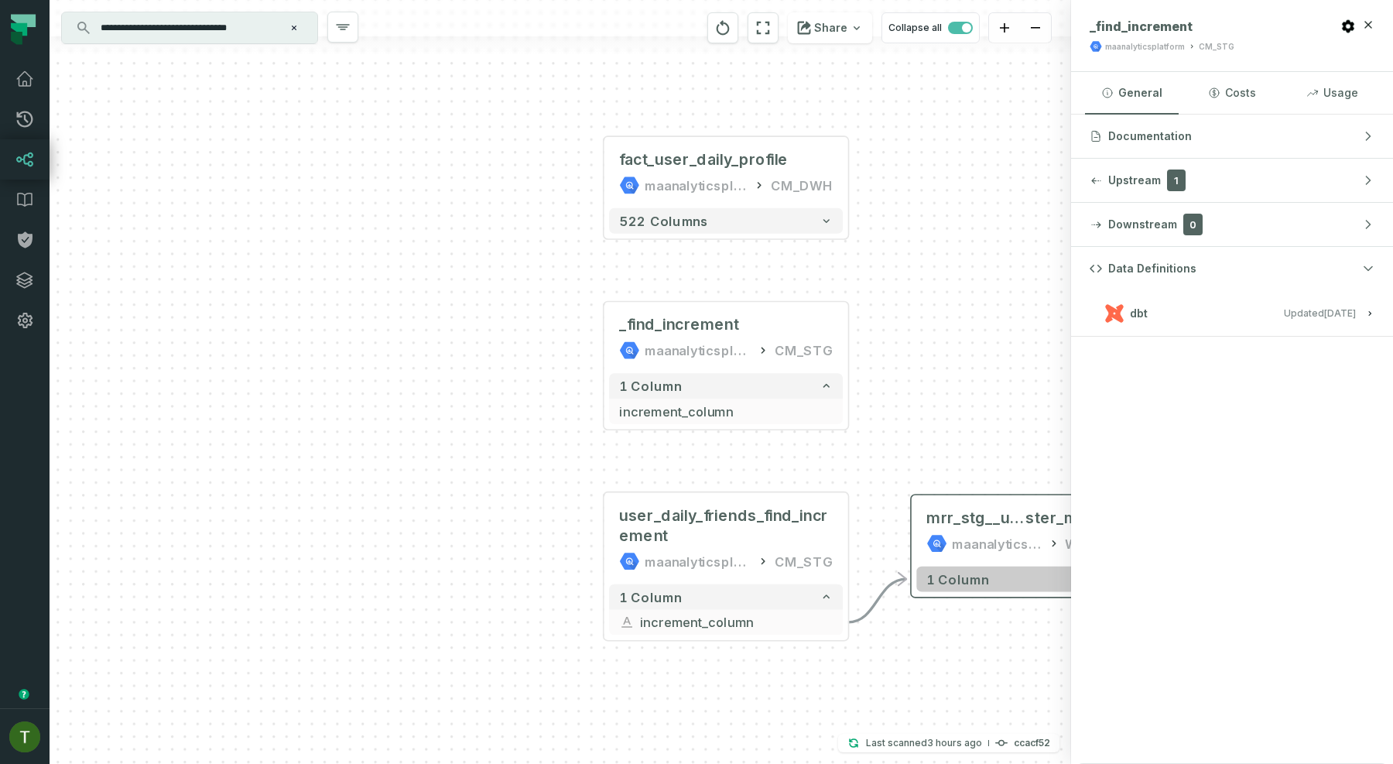
click at [987, 584] on button "1 column" at bounding box center [1033, 579] width 234 height 26
